Goal: Information Seeking & Learning: Compare options

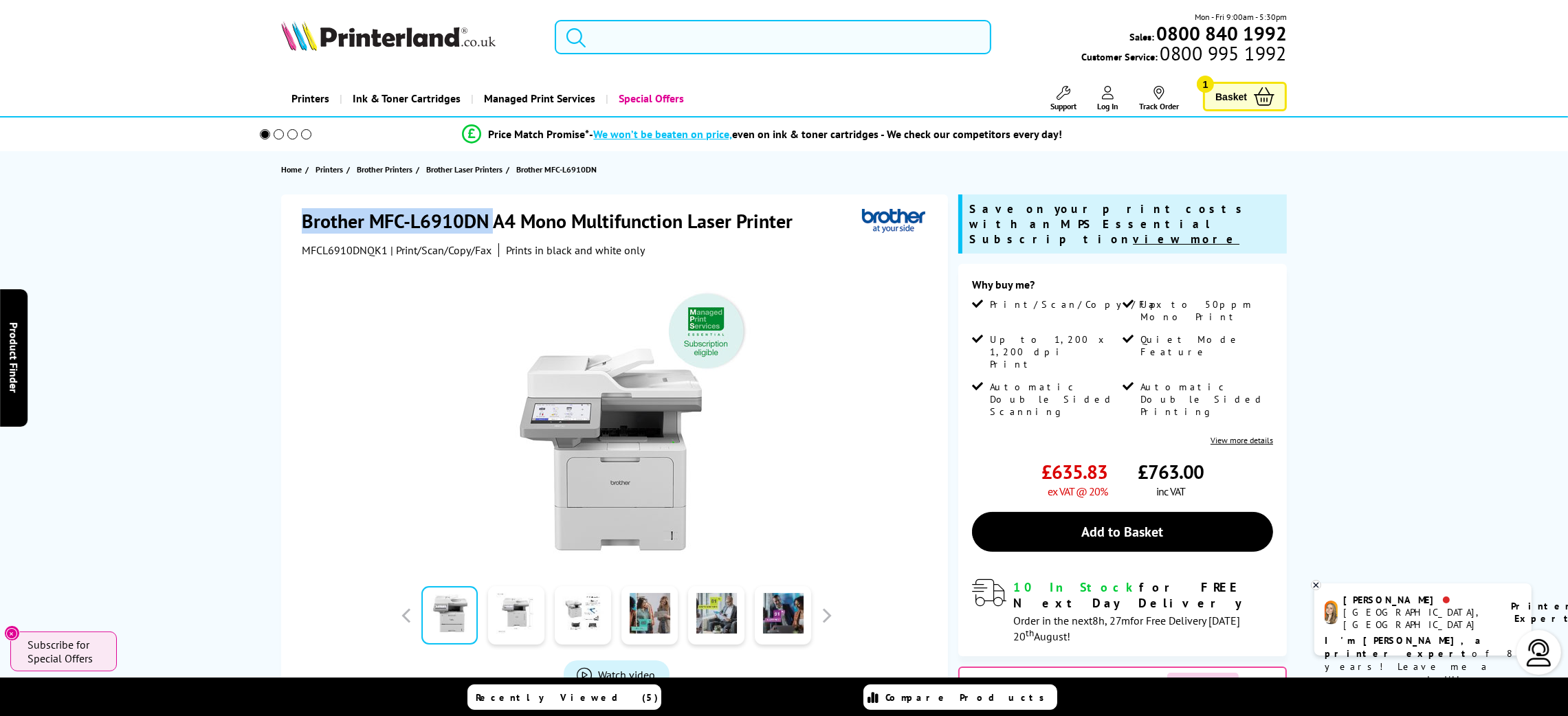
drag, startPoint x: 492, startPoint y: 218, endPoint x: 250, endPoint y: 208, distance: 242.2
click at [253, 209] on div "Brother MFC-L6910DN A4 Mono Multifunction Laser Printer MFCL6910DNQK1 | Print/S…" at bounding box center [784, 523] width 1100 height 657
copy h1 "Brother MFC-L6910DN"
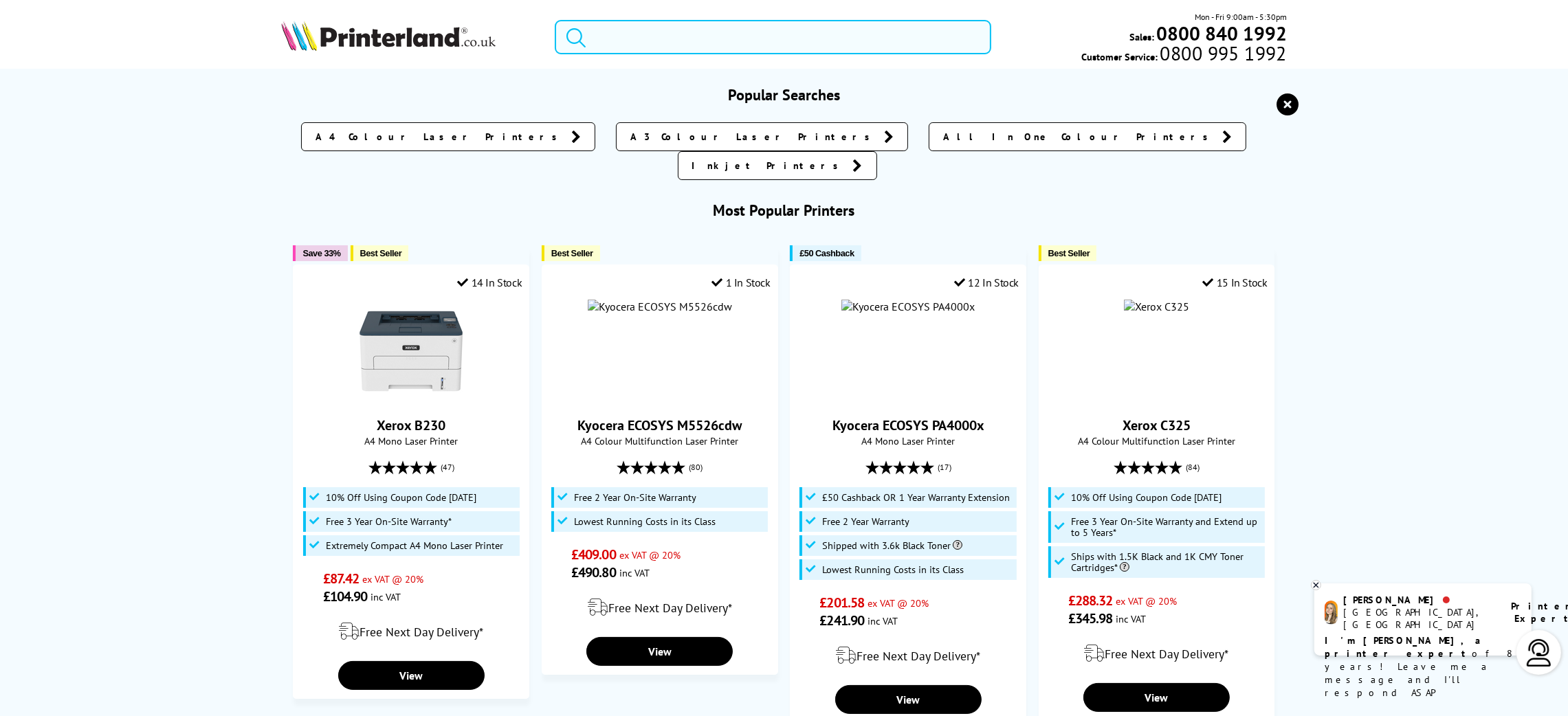
click at [721, 43] on input "search" at bounding box center [772, 36] width 437 height 34
paste input "Brother HL-L6400DW"
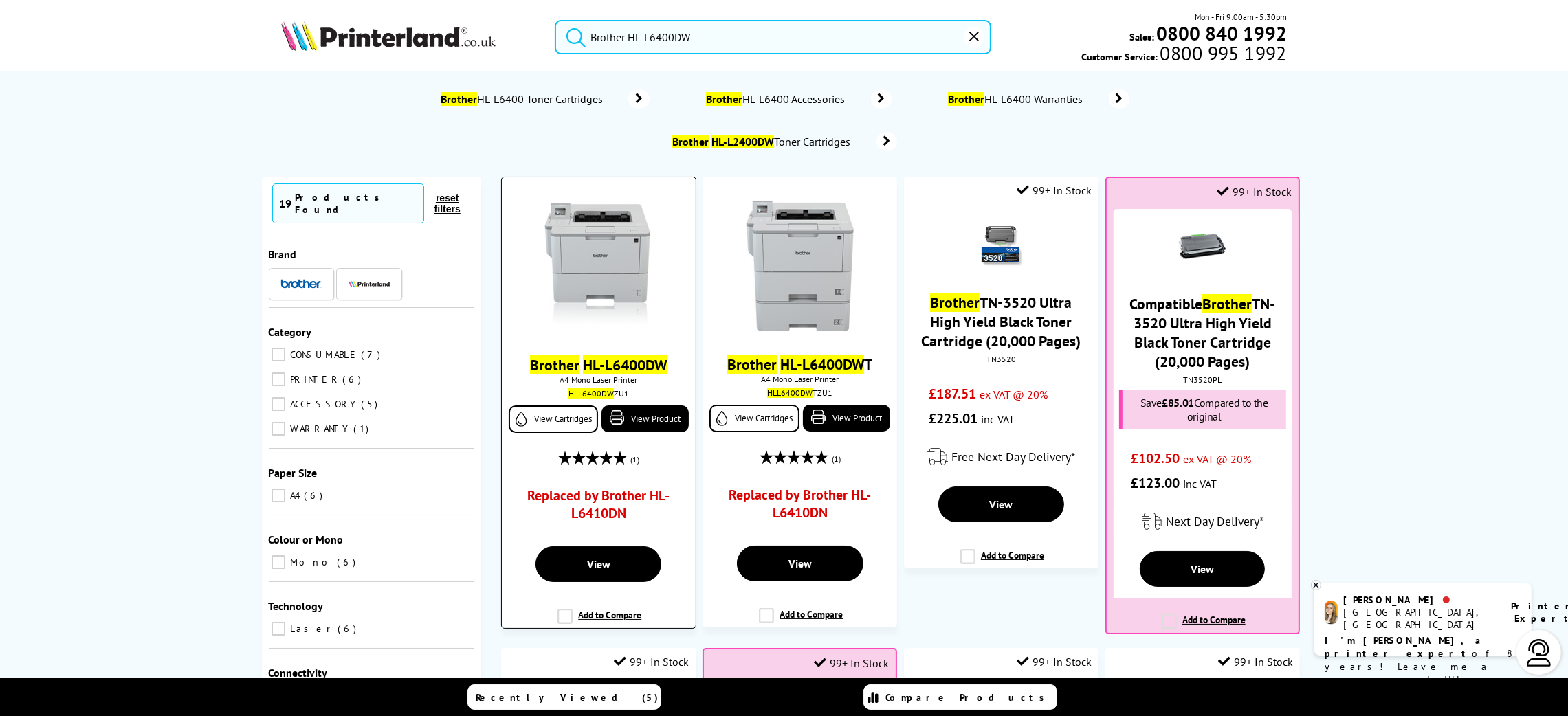
type input "Brother HL-L6400DW"
click at [615, 498] on link "Replaced by Brother HL-L6410DN" at bounding box center [598, 507] width 144 height 43
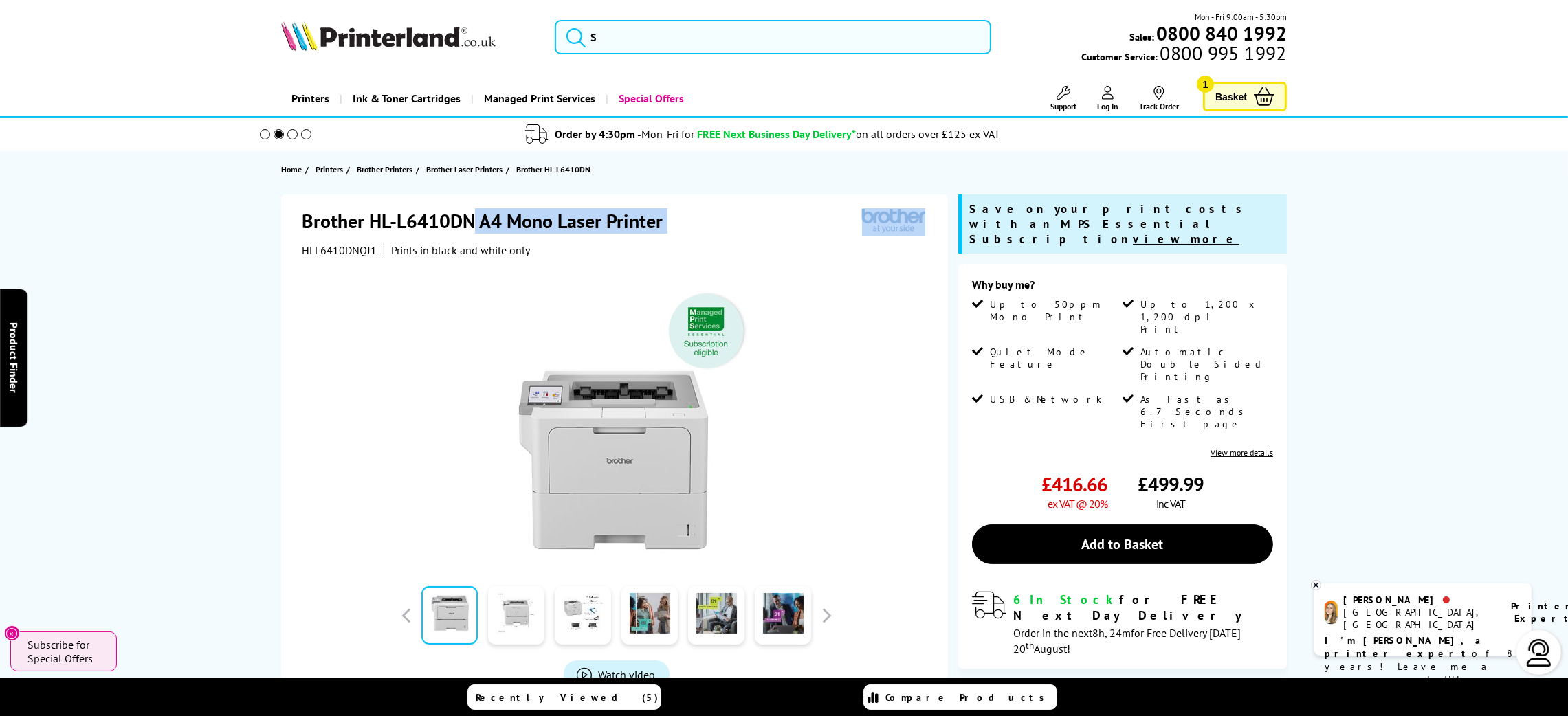
drag, startPoint x: 474, startPoint y: 222, endPoint x: 180, endPoint y: 263, distance: 296.8
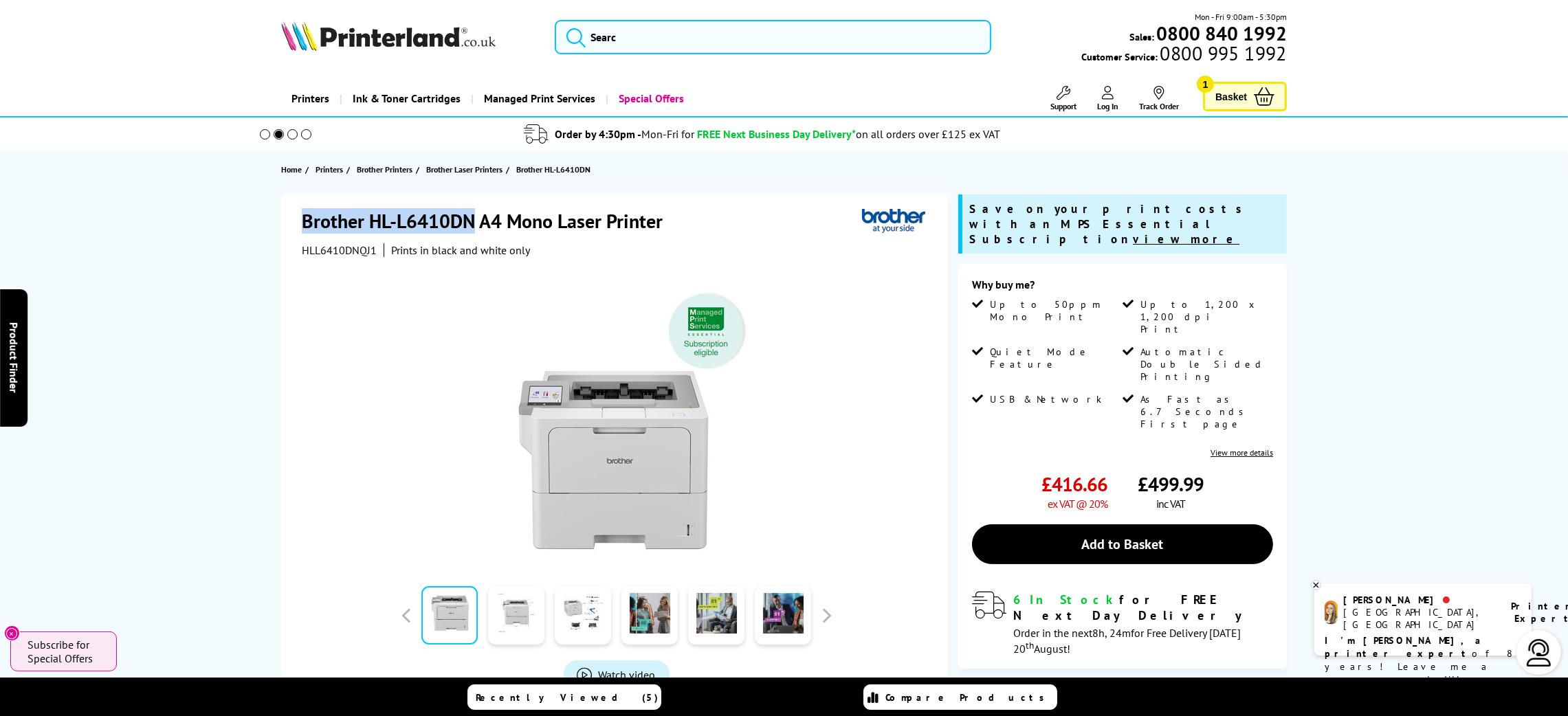
drag, startPoint x: 304, startPoint y: 224, endPoint x: 473, endPoint y: 225, distance: 169.0
click at [473, 225] on h1 "Brother HL-L6410DN A4 Mono Laser Printer" at bounding box center [489, 221] width 374 height 25
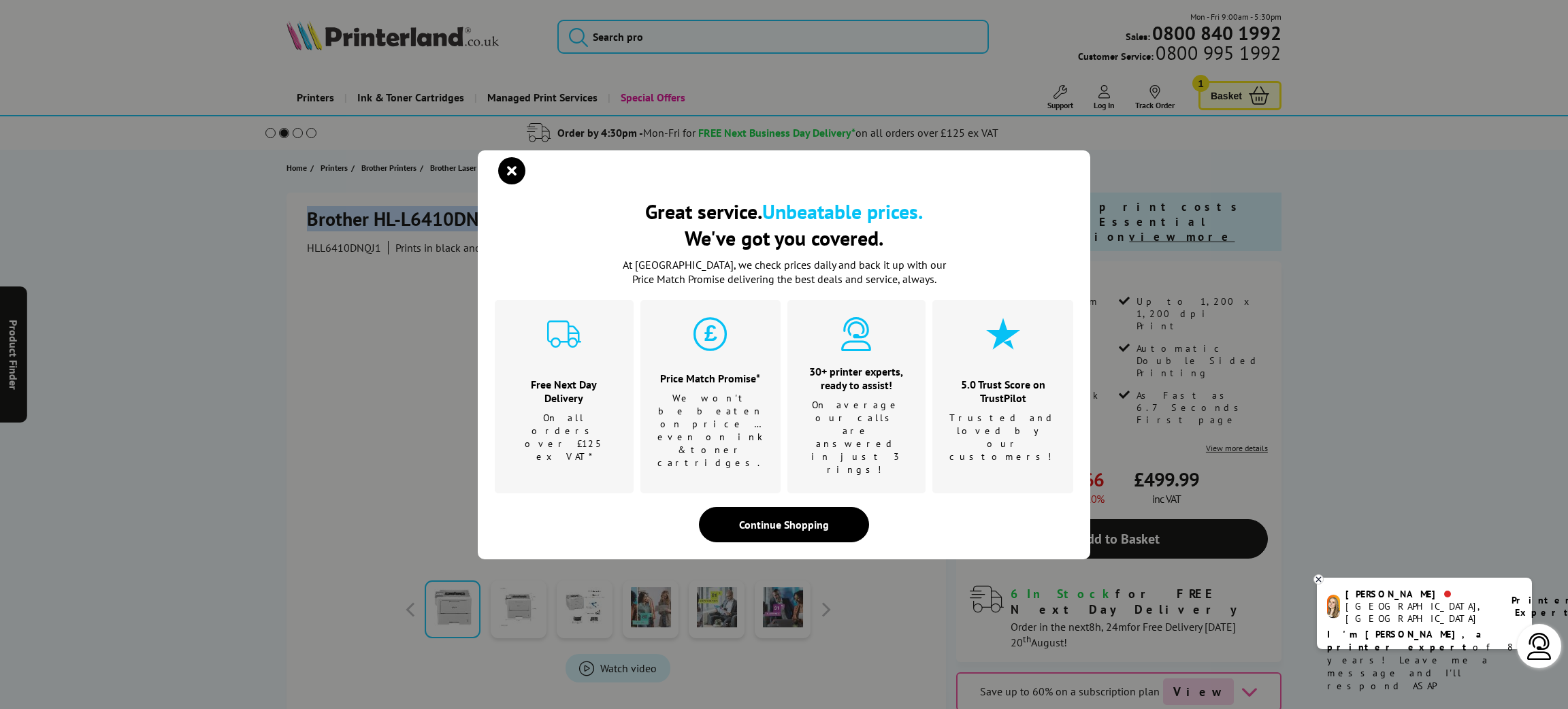
copy h1 "Brother HL-L6410DN"
click at [523, 185] on icon "close modal" at bounding box center [512, 170] width 27 height 27
